Goal: Register for event/course

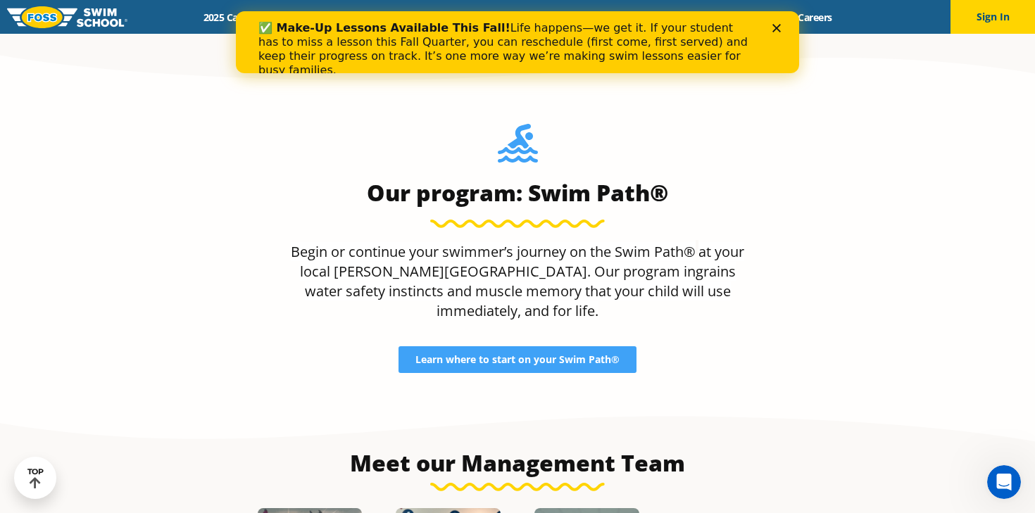
scroll to position [1217, 0]
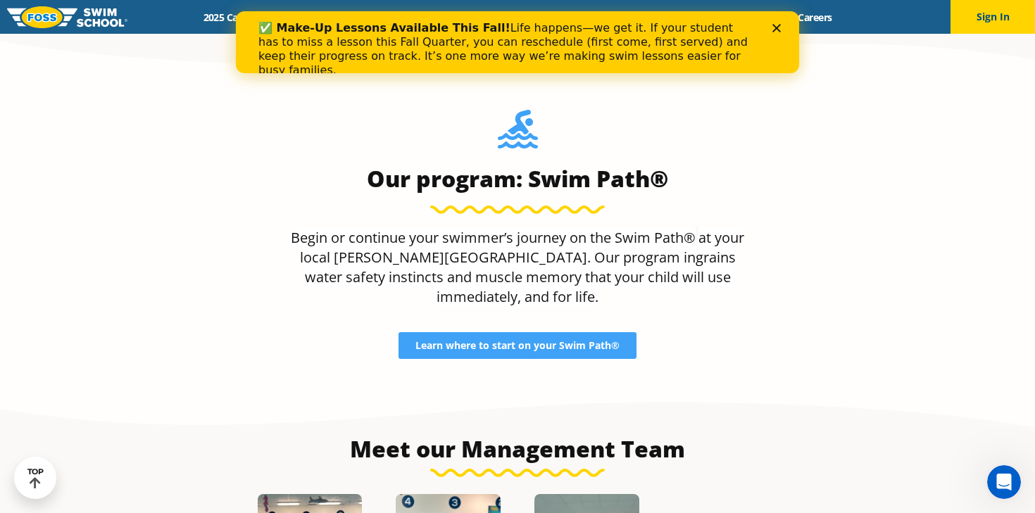
click at [778, 32] on icon "Close" at bounding box center [776, 28] width 8 height 8
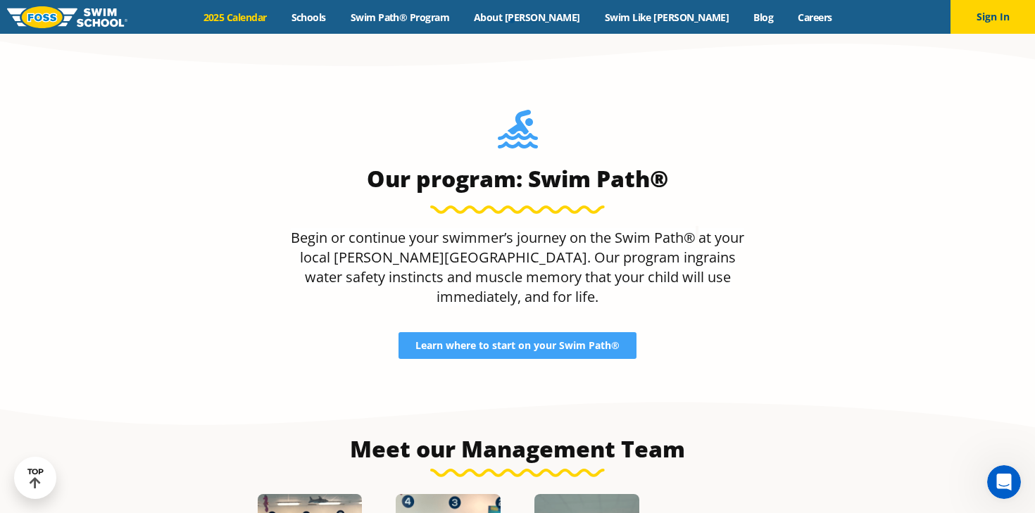
click at [279, 17] on link "2025 Calendar" at bounding box center [235, 17] width 88 height 13
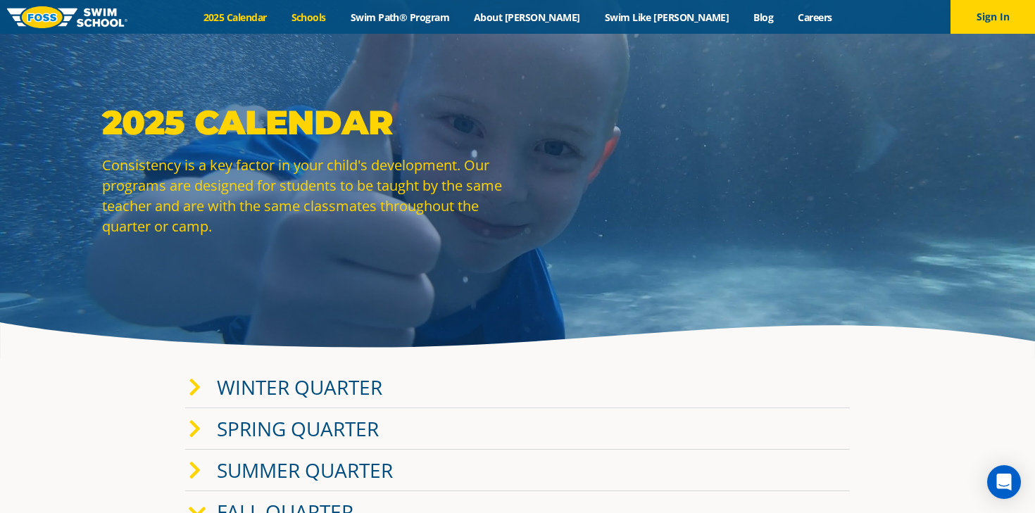
click at [338, 22] on link "Schools" at bounding box center [308, 17] width 59 height 13
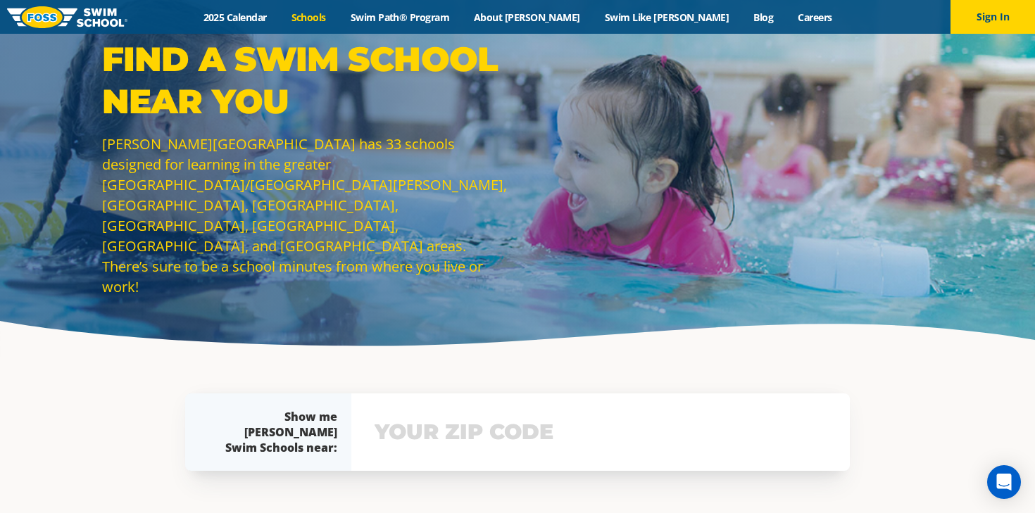
click at [466, 424] on input "text" at bounding box center [600, 432] width 459 height 41
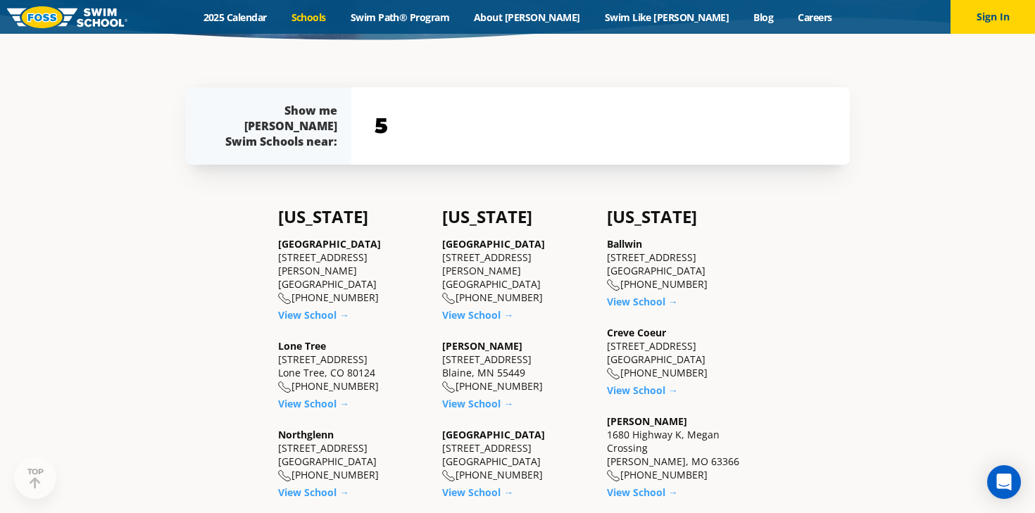
scroll to position [325, 0]
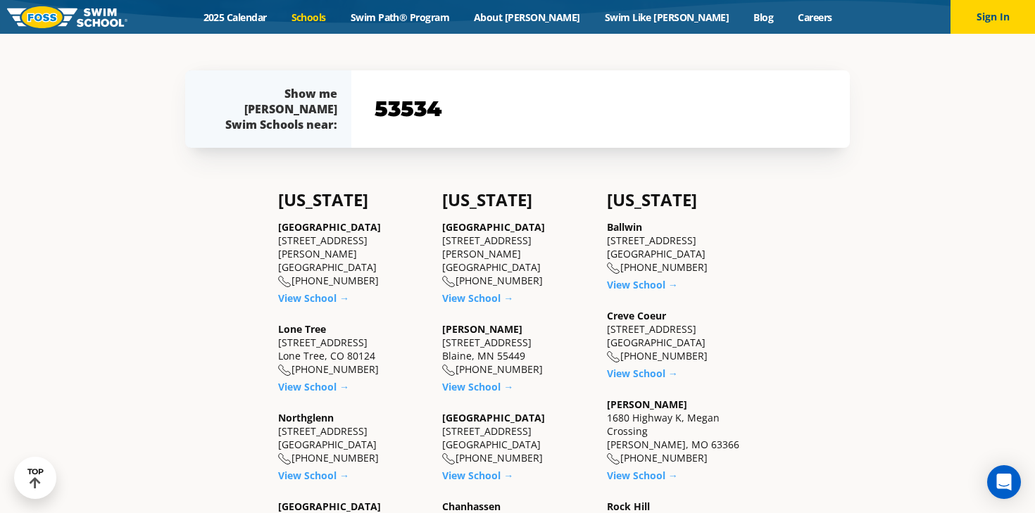
type input "53534"
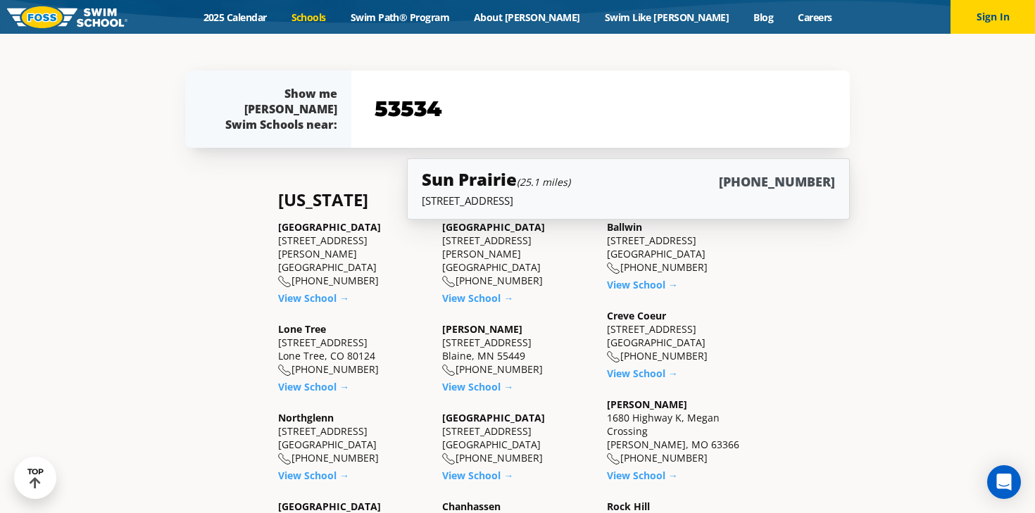
click at [722, 188] on div "Sun Prairie (25.1 miles) (608) 949-7946" at bounding box center [628, 181] width 413 height 26
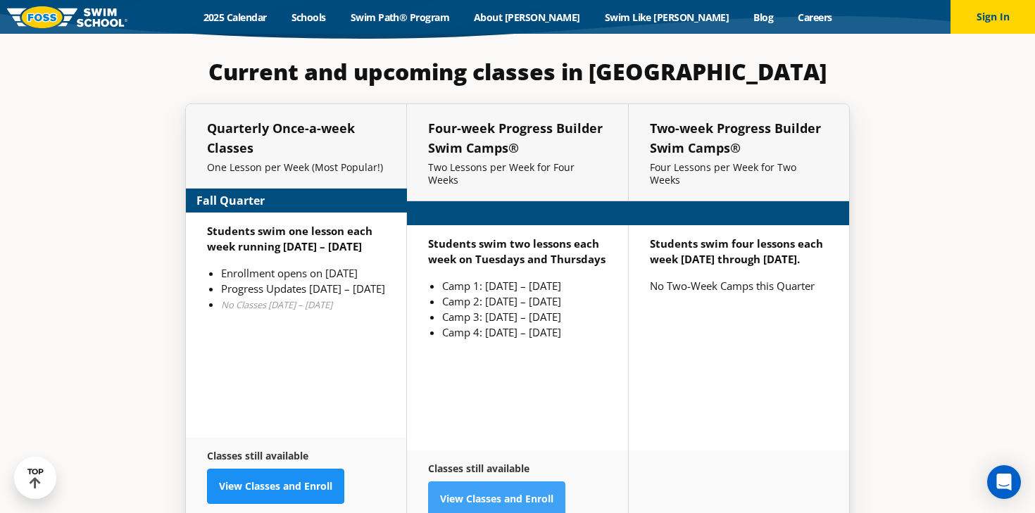
scroll to position [3180, 0]
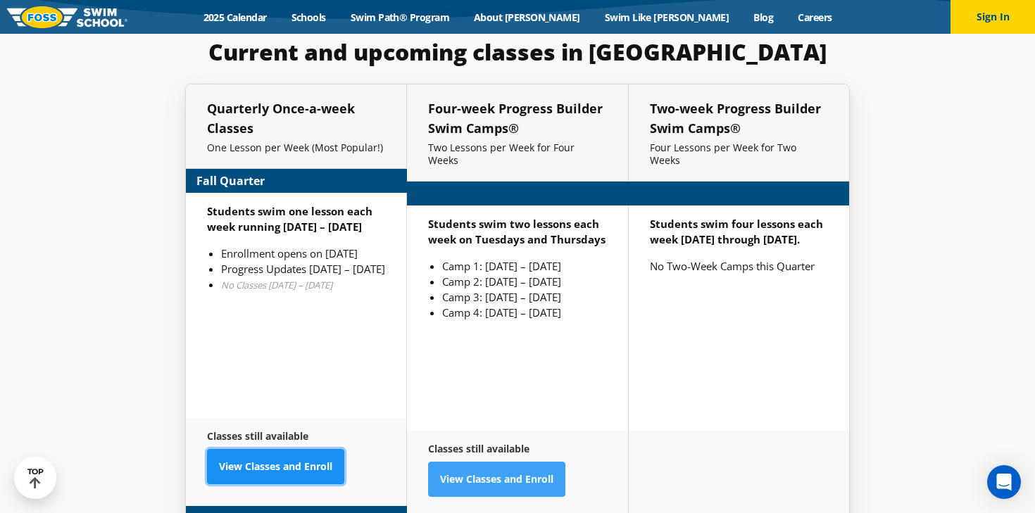
click at [308, 449] on link "View Classes and Enroll" at bounding box center [275, 466] width 137 height 35
